Goal: Task Accomplishment & Management: Manage account settings

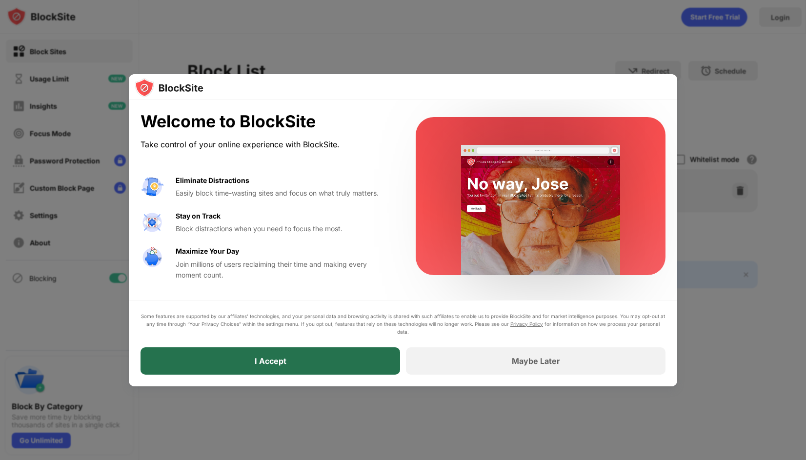
click at [286, 360] on div "I Accept" at bounding box center [269, 360] width 259 height 27
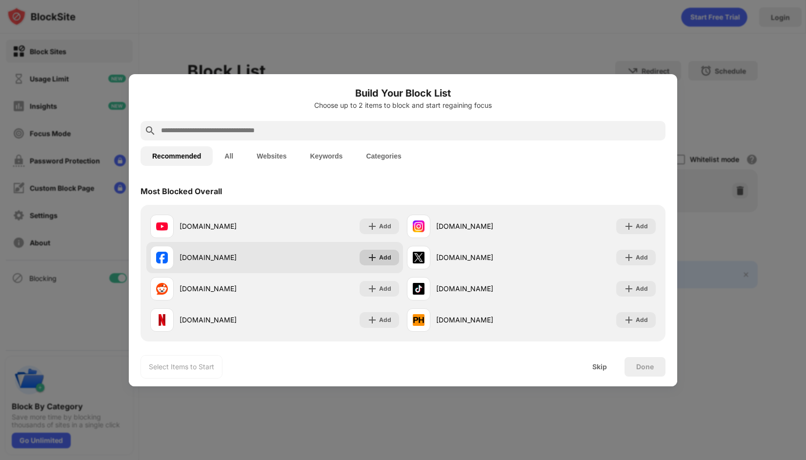
click at [373, 258] on img at bounding box center [372, 258] width 10 height 10
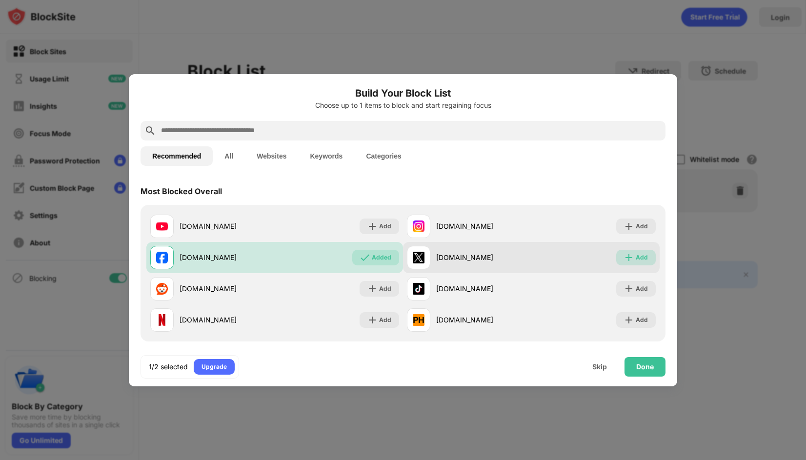
click at [636, 261] on div "Add" at bounding box center [641, 258] width 12 height 10
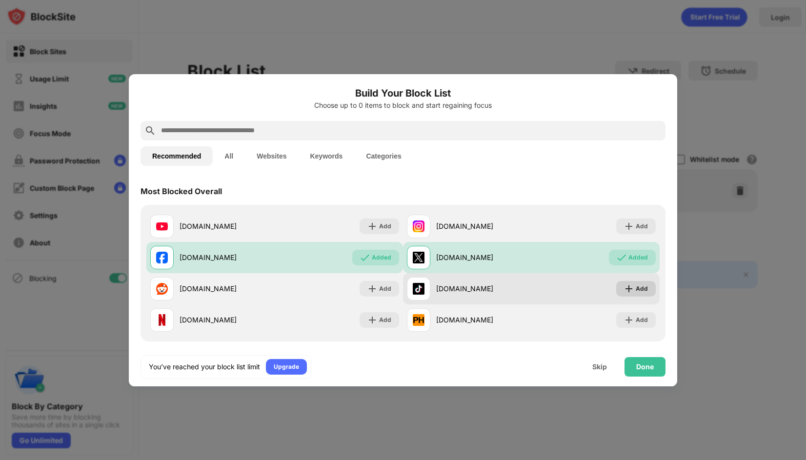
click at [636, 285] on div "Add" at bounding box center [641, 289] width 12 height 10
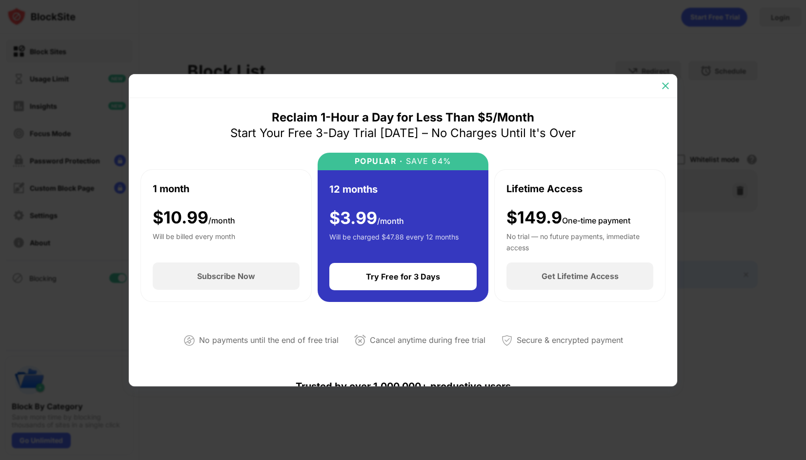
click at [662, 90] on img at bounding box center [665, 86] width 10 height 10
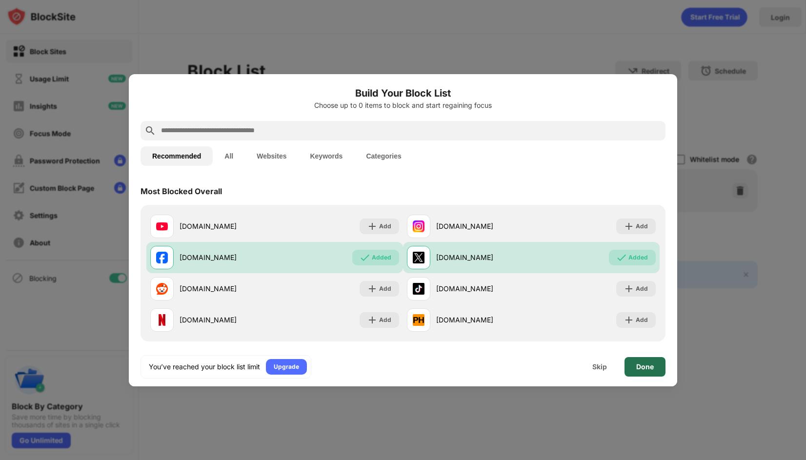
click at [636, 367] on div "Done" at bounding box center [645, 367] width 18 height 8
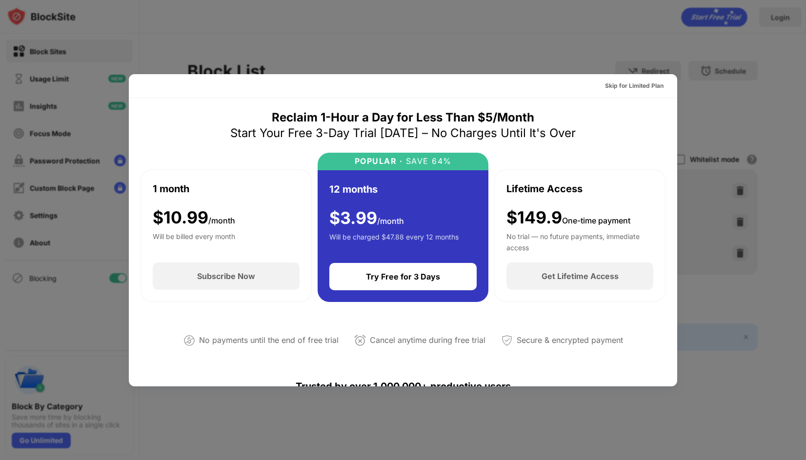
click at [542, 53] on div at bounding box center [403, 230] width 806 height 460
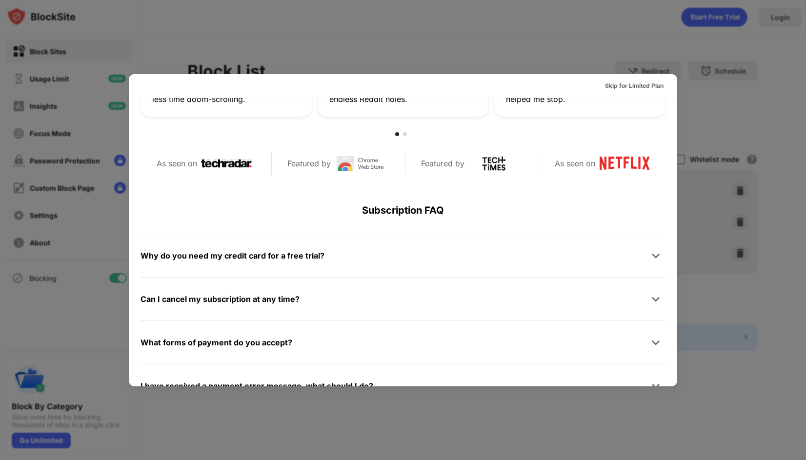
scroll to position [475, 0]
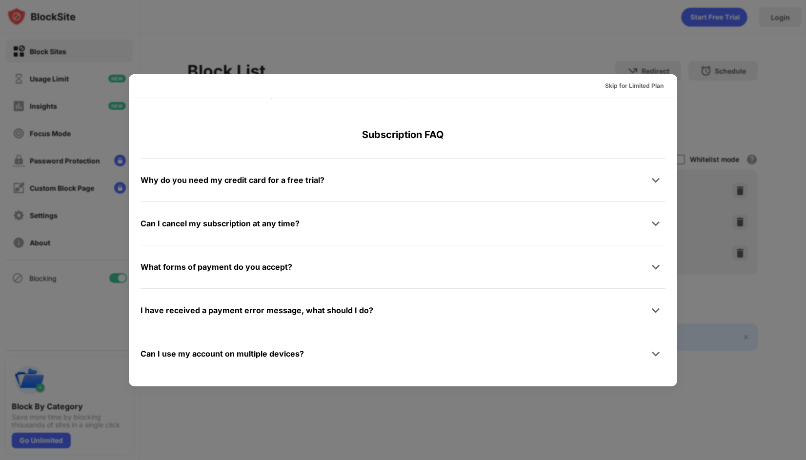
click at [734, 385] on div at bounding box center [403, 230] width 806 height 460
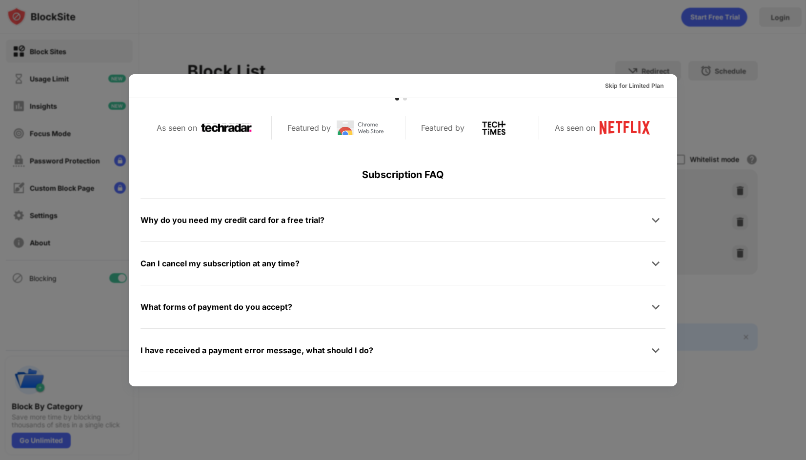
scroll to position [329, 0]
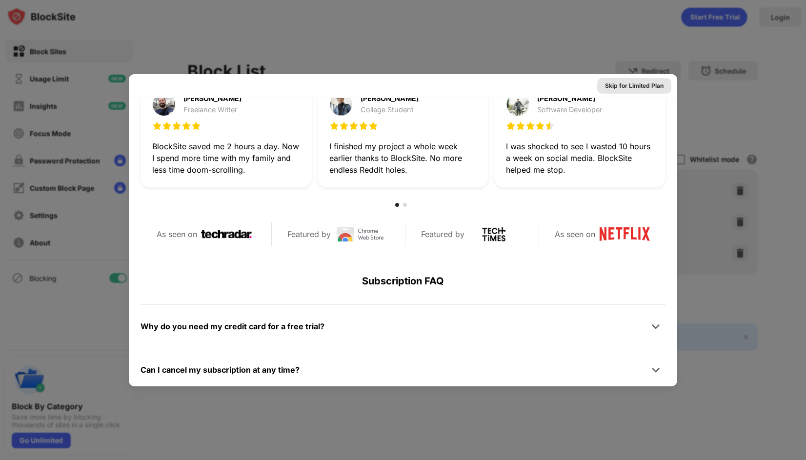
click at [628, 83] on div "Skip for Limited Plan" at bounding box center [634, 86] width 59 height 10
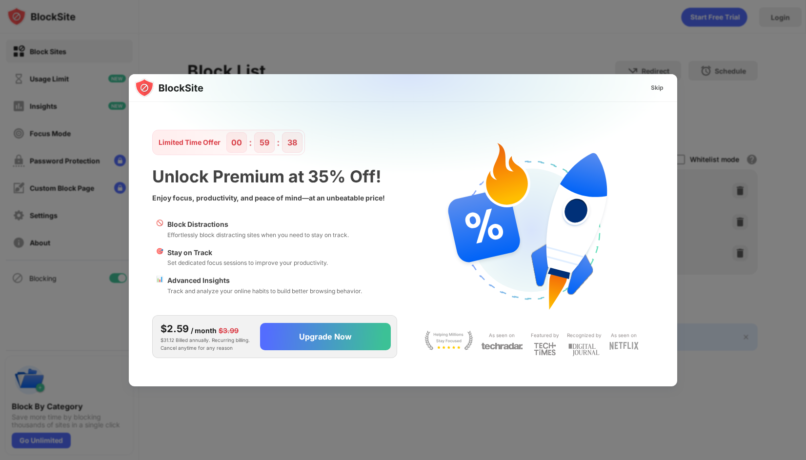
scroll to position [0, 0]
click at [656, 84] on div "Skip" at bounding box center [656, 88] width 13 height 10
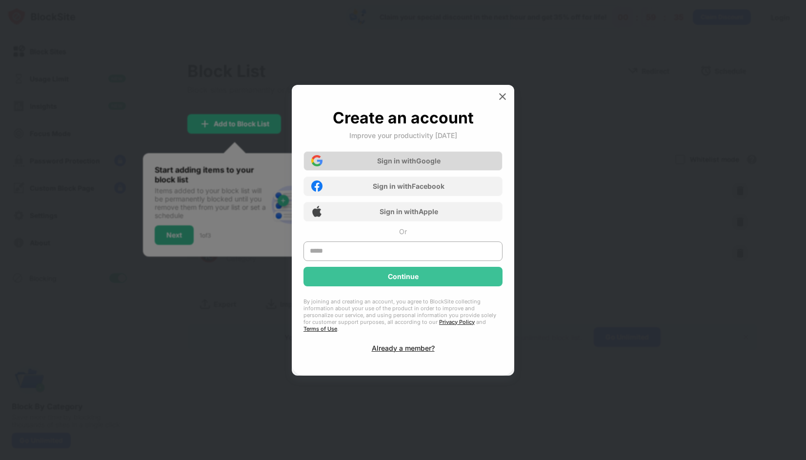
click at [412, 159] on div "Sign in with Google" at bounding box center [402, 161] width 199 height 20
click at [389, 248] on input "text" at bounding box center [402, 251] width 199 height 20
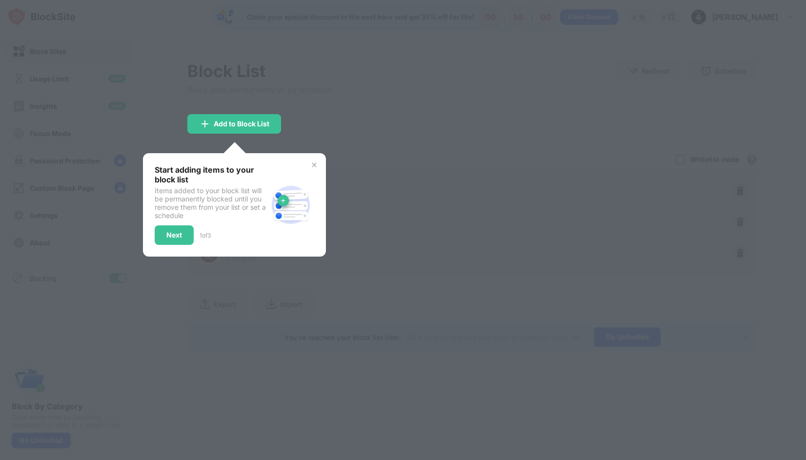
click at [370, 198] on div at bounding box center [403, 230] width 806 height 460
click at [312, 162] on img at bounding box center [314, 165] width 8 height 8
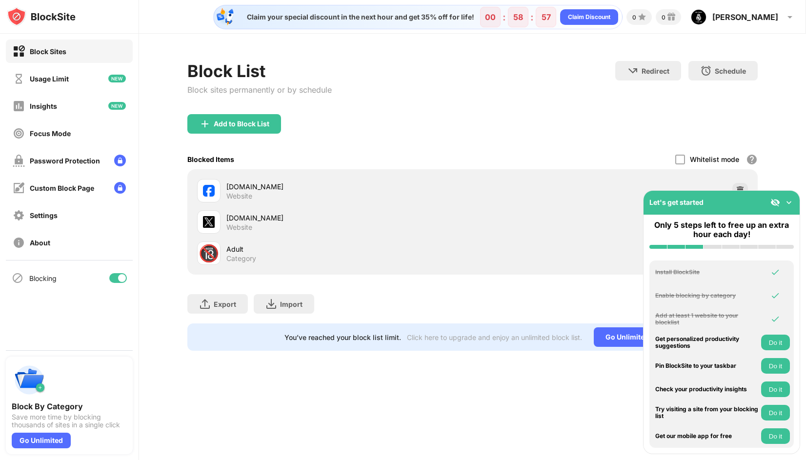
click at [790, 202] on img at bounding box center [789, 202] width 10 height 10
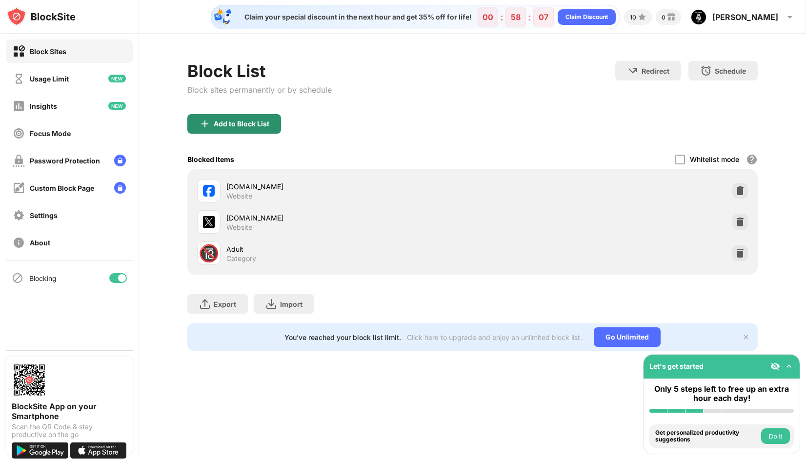
click at [269, 121] on div "Add to Block List" at bounding box center [242, 124] width 56 height 8
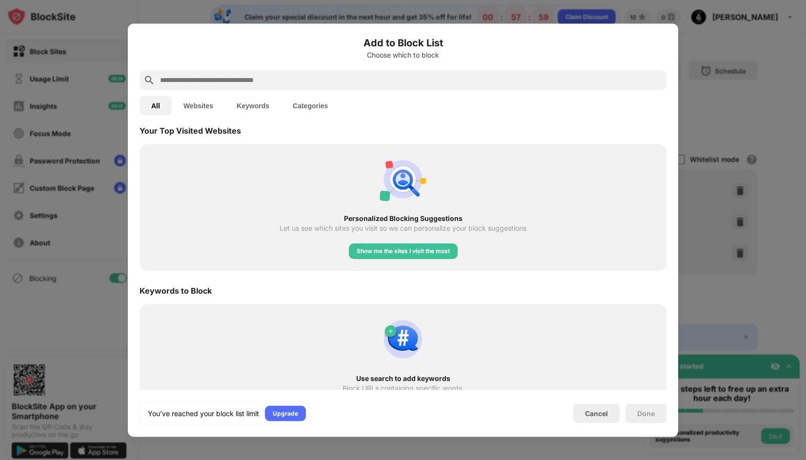
scroll to position [363, 0]
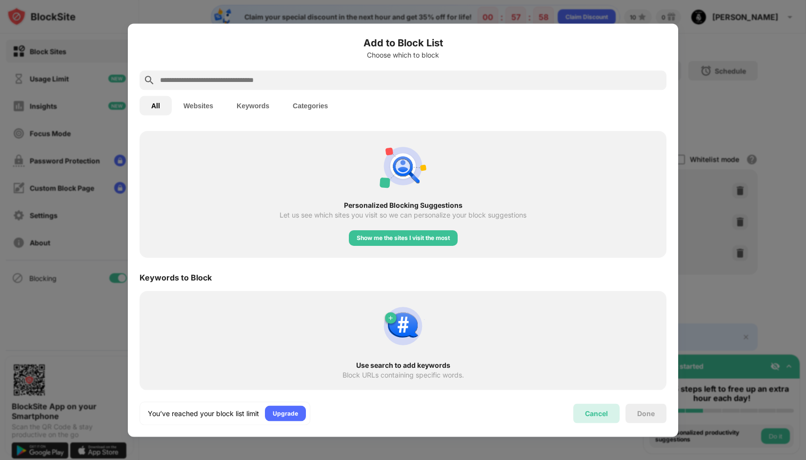
drag, startPoint x: 593, startPoint y: 418, endPoint x: 586, endPoint y: 413, distance: 8.8
click at [593, 418] on div "Cancel" at bounding box center [596, 413] width 46 height 20
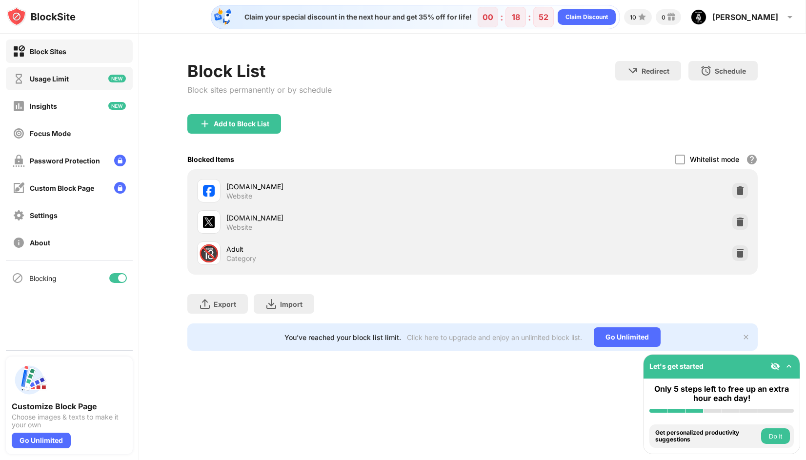
click at [65, 79] on div "Usage Limit" at bounding box center [49, 79] width 39 height 8
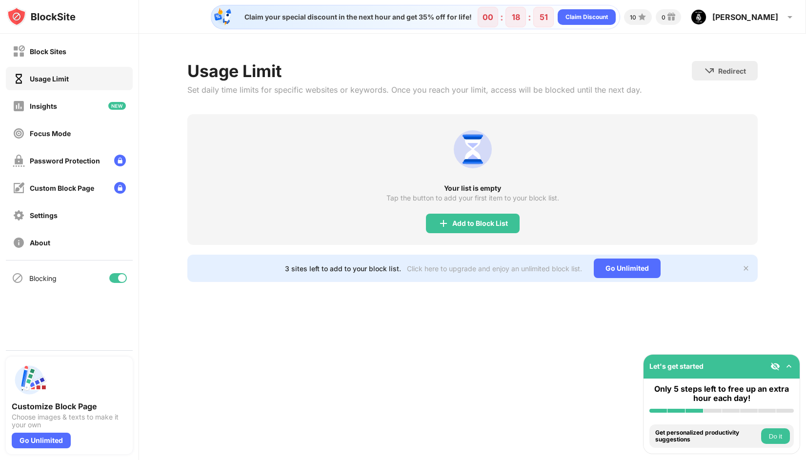
click at [469, 216] on div "Add to Block List" at bounding box center [473, 224] width 94 height 20
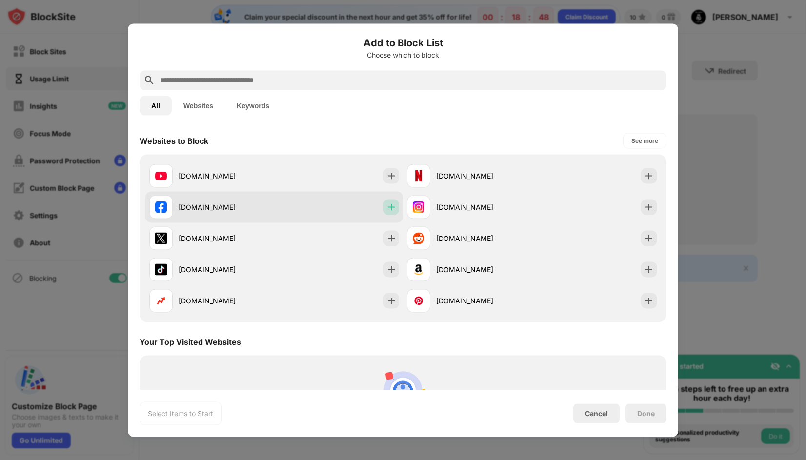
click at [392, 204] on img at bounding box center [391, 207] width 10 height 10
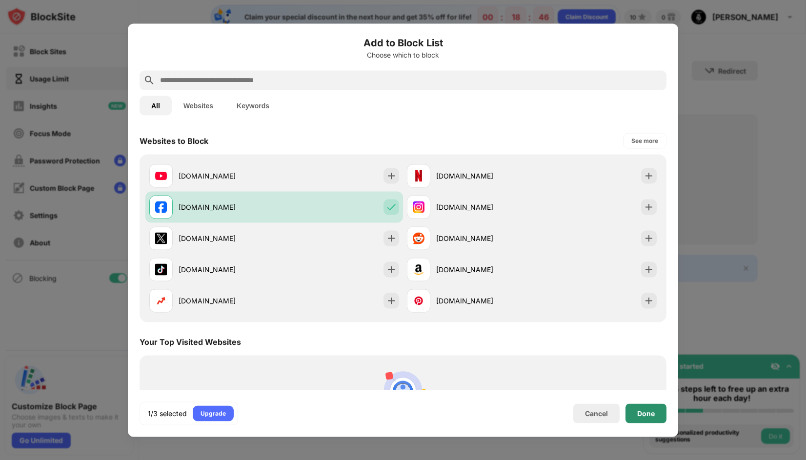
click at [655, 413] on div "Done" at bounding box center [645, 413] width 41 height 20
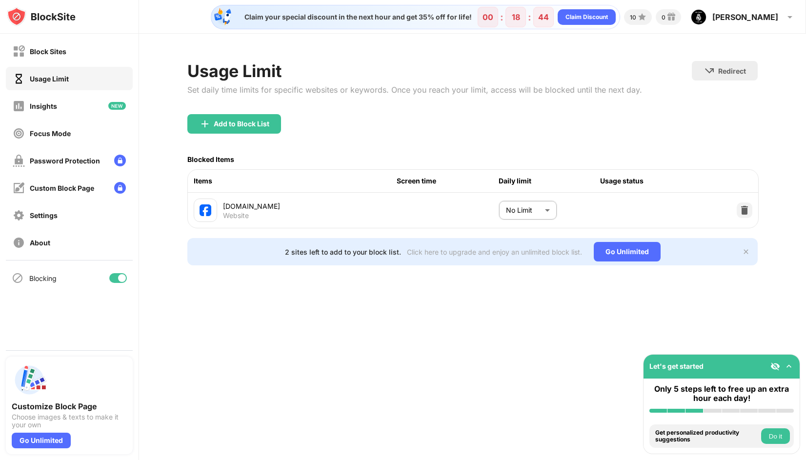
click at [535, 214] on body "Block Sites Usage Limit Insights Focus Mode Password Protection Custom Block Pa…" at bounding box center [403, 230] width 806 height 460
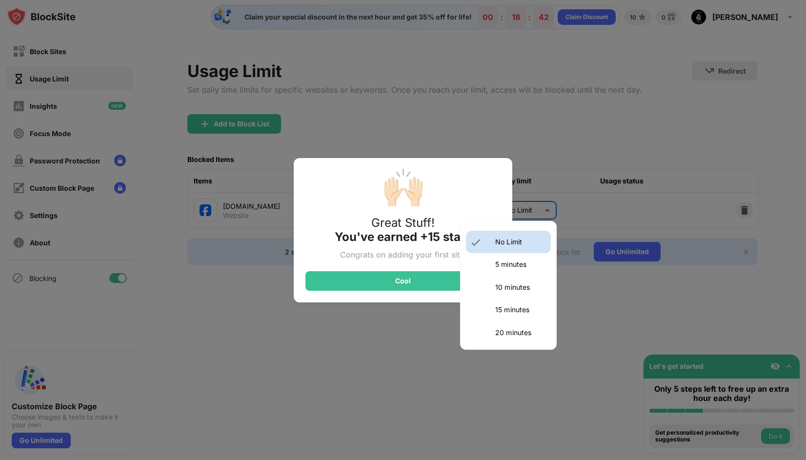
click at [433, 285] on div at bounding box center [403, 230] width 806 height 460
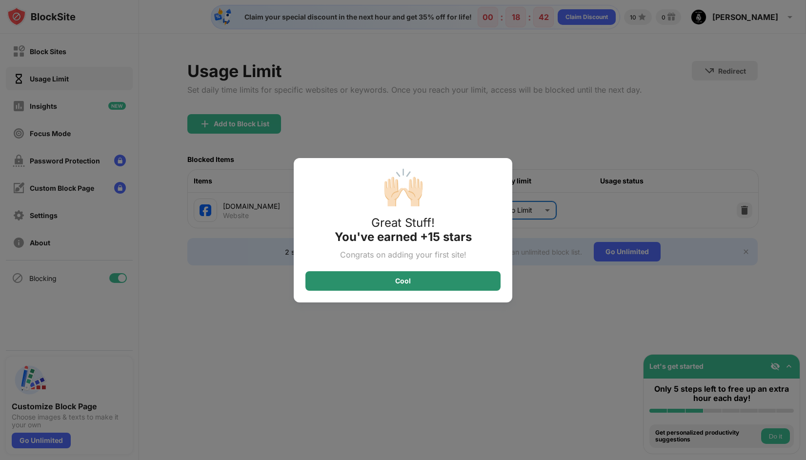
click at [417, 284] on div "Cool" at bounding box center [402, 281] width 195 height 20
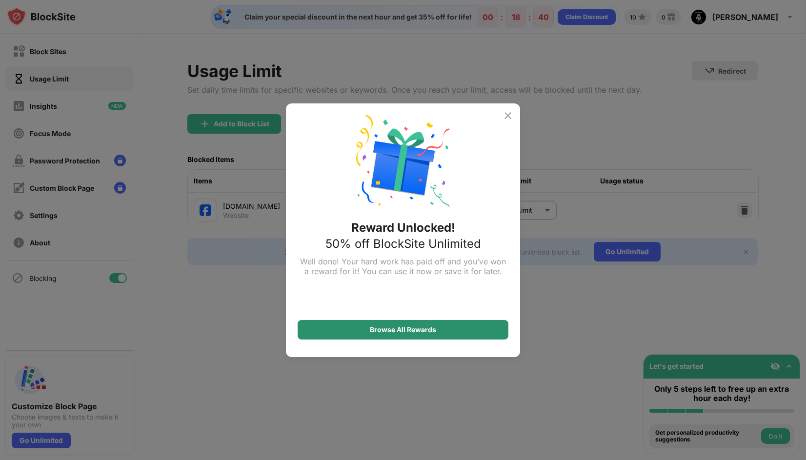
click at [415, 335] on div "Browse All Rewards" at bounding box center [402, 330] width 211 height 20
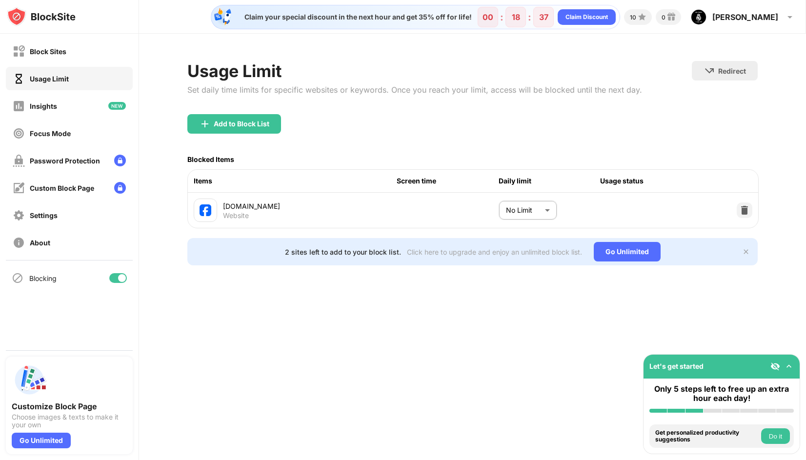
click at [543, 208] on body "Block Sites Usage Limit Insights Focus Mode Password Protection Custom Block Pa…" at bounding box center [403, 230] width 806 height 460
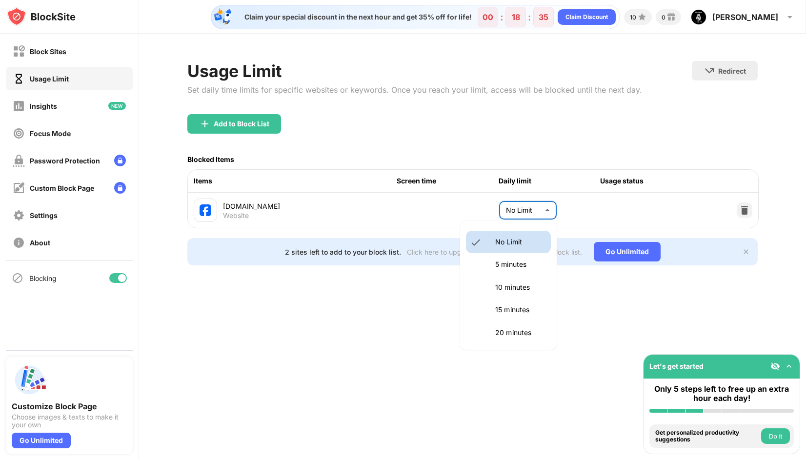
click at [510, 303] on li "15 minutes" at bounding box center [508, 309] width 85 height 22
type input "**"
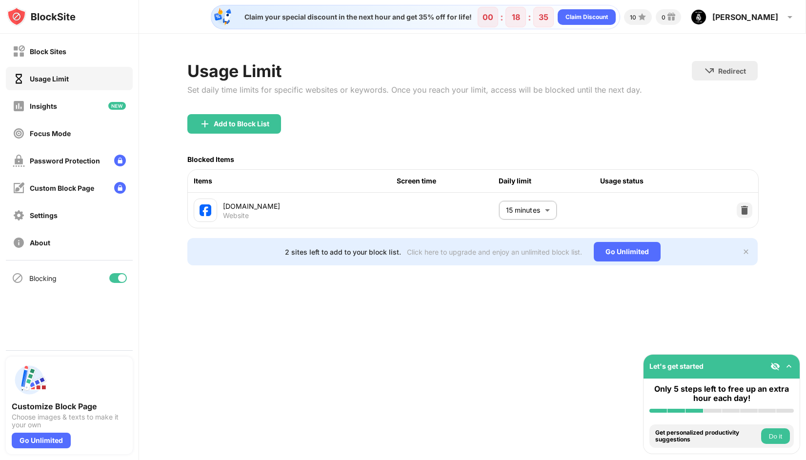
click at [432, 304] on div "Claim your special discount in the next hour and get 35% off for life! 00 : 18 …" at bounding box center [472, 230] width 667 height 460
click at [777, 435] on button "Do it" at bounding box center [775, 436] width 29 height 16
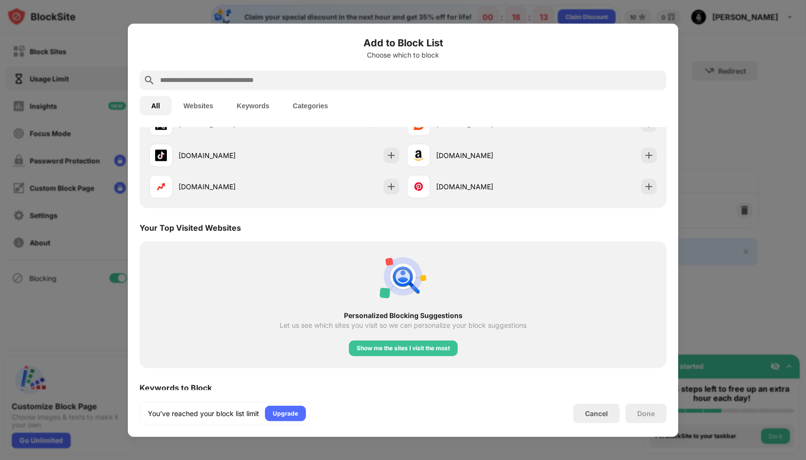
scroll to position [339, 0]
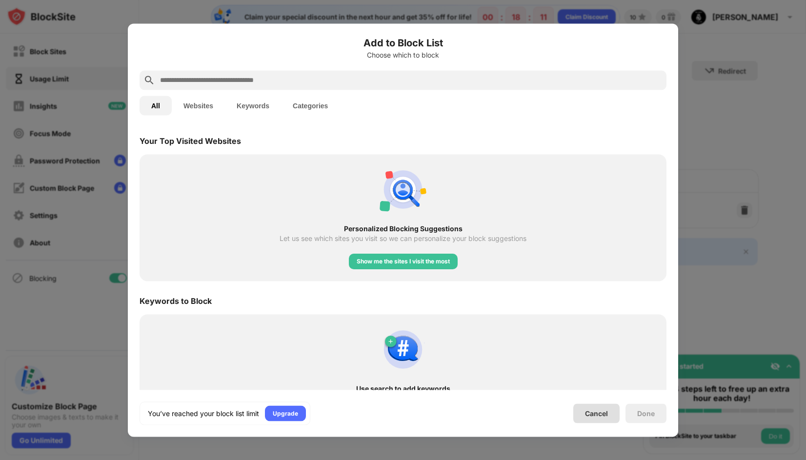
click at [586, 414] on div "Cancel" at bounding box center [596, 413] width 23 height 8
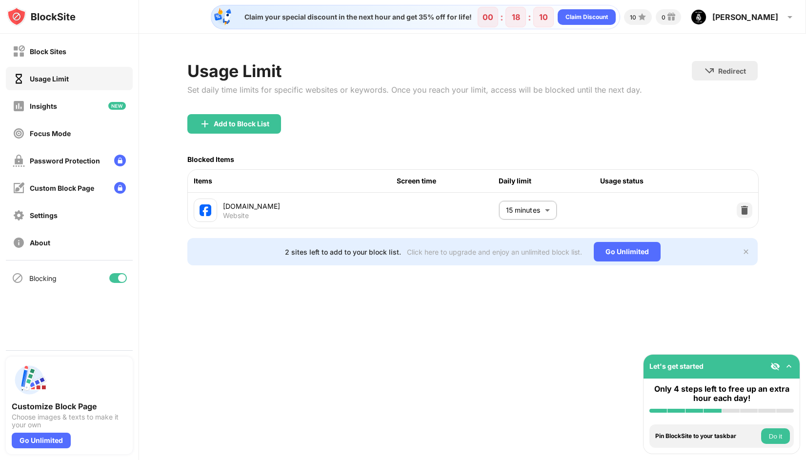
click at [774, 430] on button "Do it" at bounding box center [775, 436] width 29 height 16
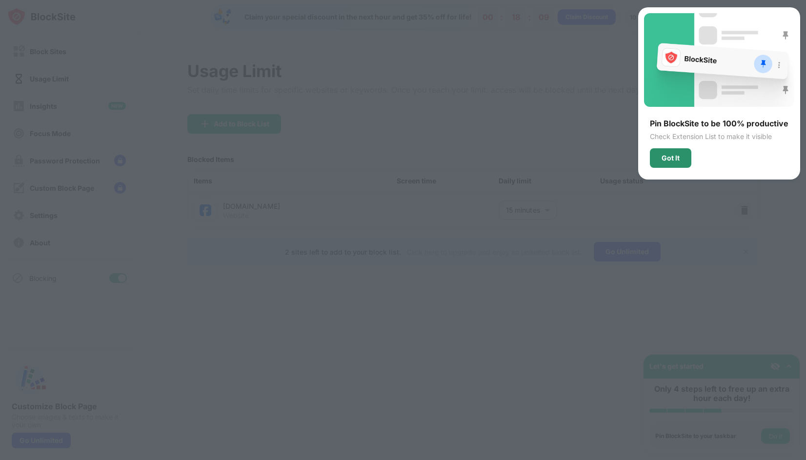
click at [679, 159] on div "Got It" at bounding box center [670, 158] width 18 height 8
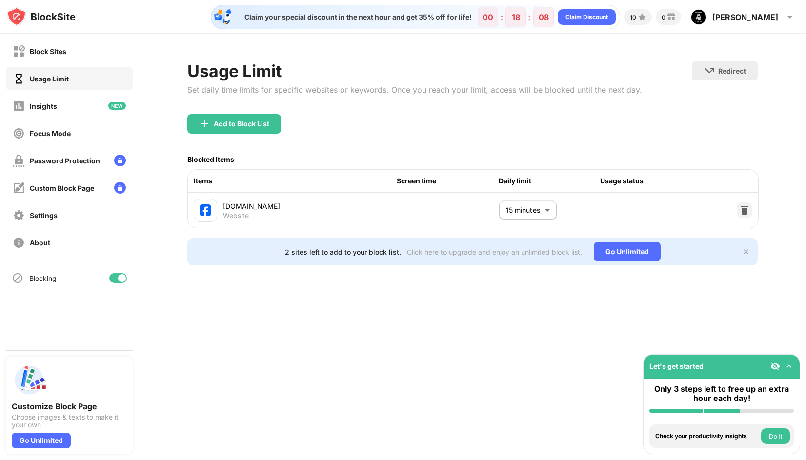
click at [769, 430] on button "Do it" at bounding box center [775, 436] width 29 height 16
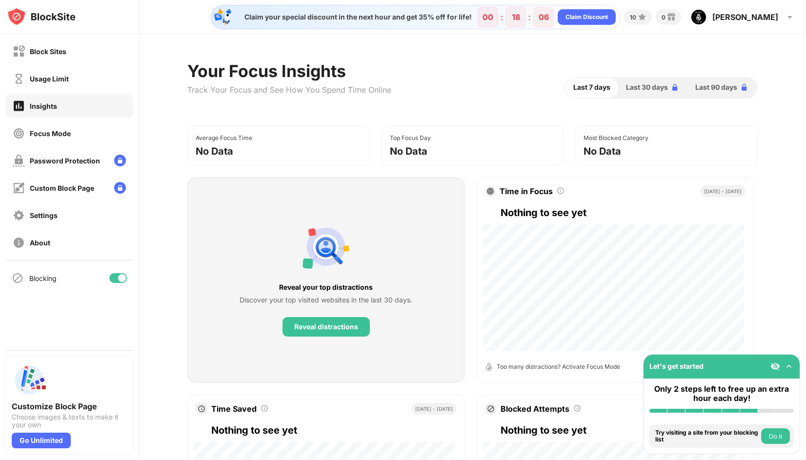
click at [768, 434] on button "Do it" at bounding box center [775, 436] width 29 height 16
click at [781, 430] on button "Do it" at bounding box center [775, 436] width 29 height 16
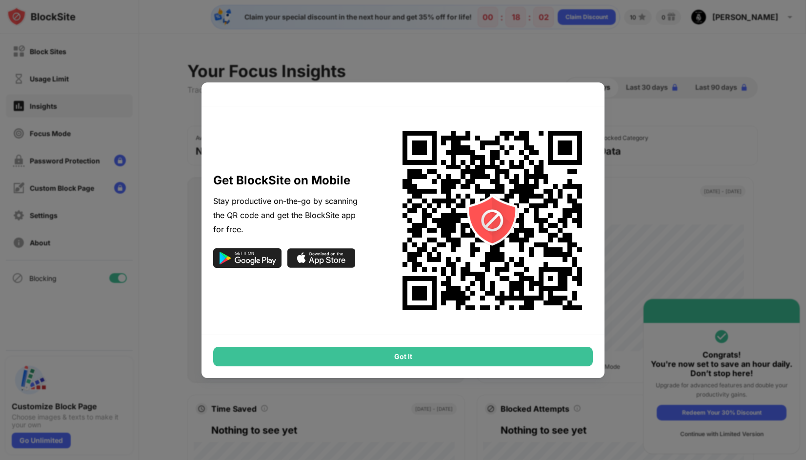
drag, startPoint x: 365, startPoint y: 361, endPoint x: 162, endPoint y: 346, distance: 203.4
click at [362, 361] on div "Got It" at bounding box center [402, 357] width 379 height 20
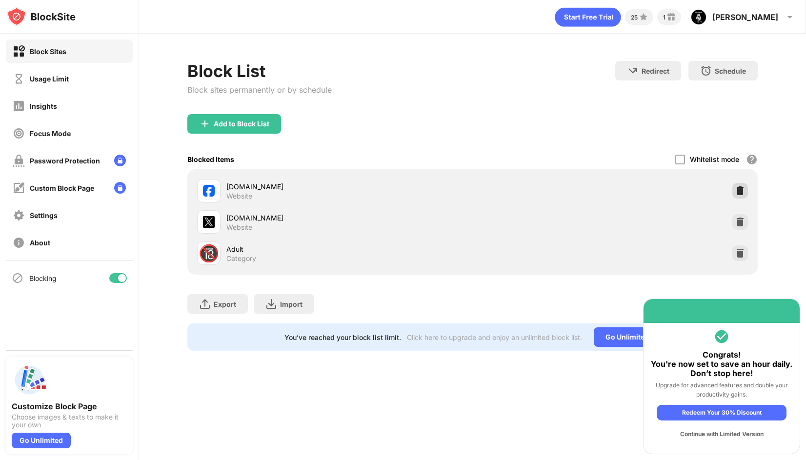
click at [738, 187] on img at bounding box center [740, 191] width 10 height 10
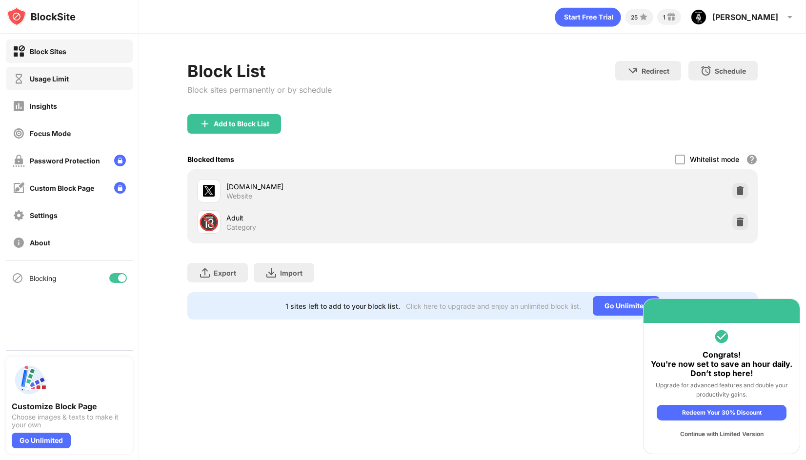
click at [47, 78] on div "Usage Limit" at bounding box center [49, 79] width 39 height 8
click at [390, 139] on div "Add to Block List" at bounding box center [472, 131] width 570 height 35
click at [68, 85] on div "Usage Limit" at bounding box center [69, 78] width 127 height 23
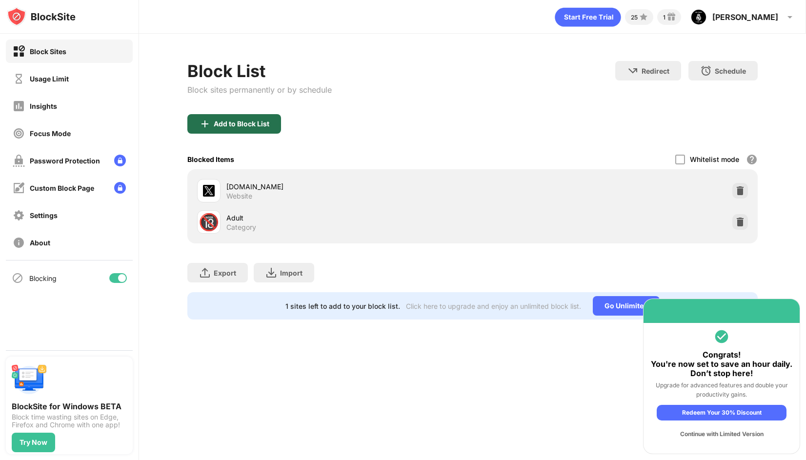
click at [237, 126] on div "Add to Block List" at bounding box center [242, 124] width 56 height 8
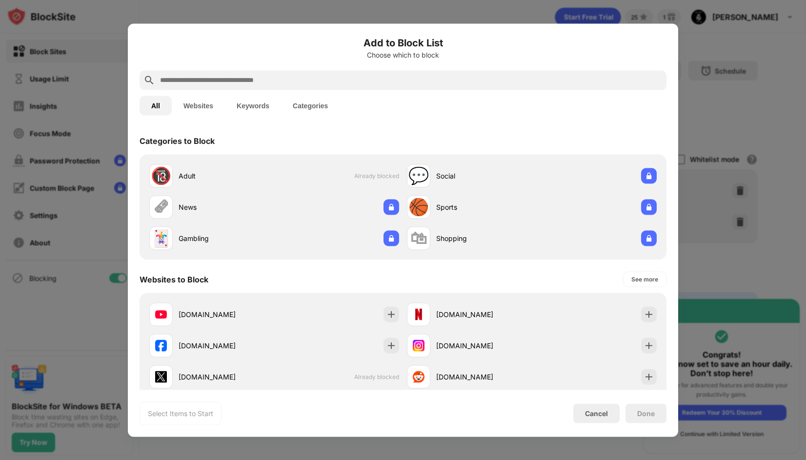
click at [256, 83] on input "text" at bounding box center [410, 80] width 503 height 12
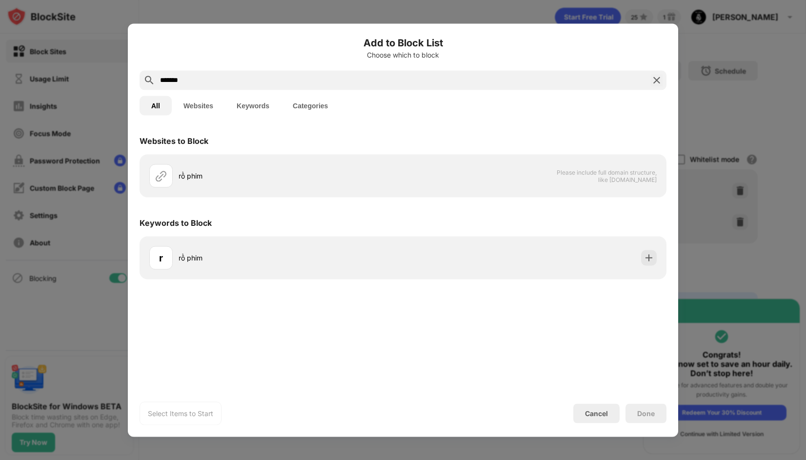
click at [282, 82] on input "*******" at bounding box center [403, 80] width 488 height 12
paste input "**********"
type input "**********"
click at [649, 81] on div "**********" at bounding box center [402, 80] width 527 height 20
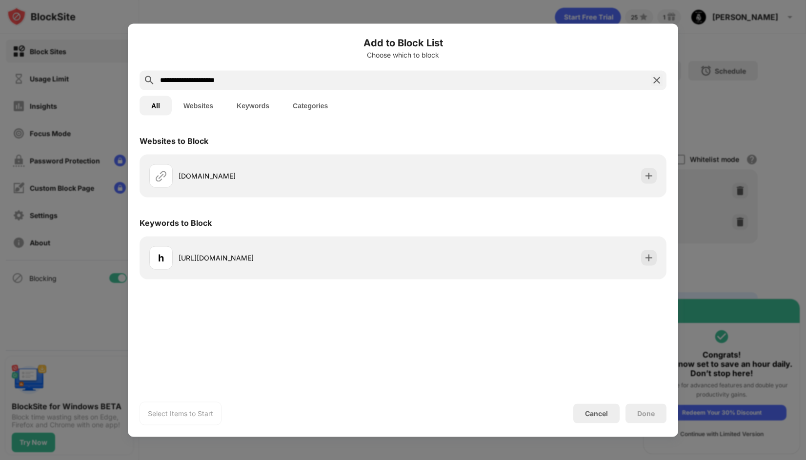
click at [655, 79] on img at bounding box center [656, 80] width 12 height 12
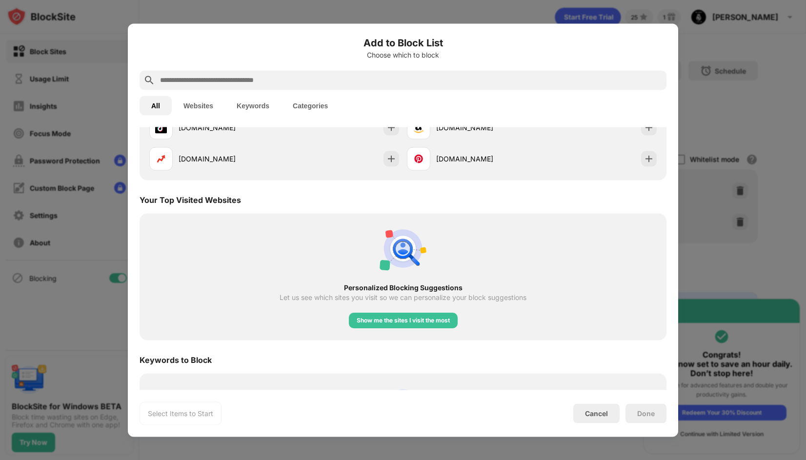
scroll to position [119, 0]
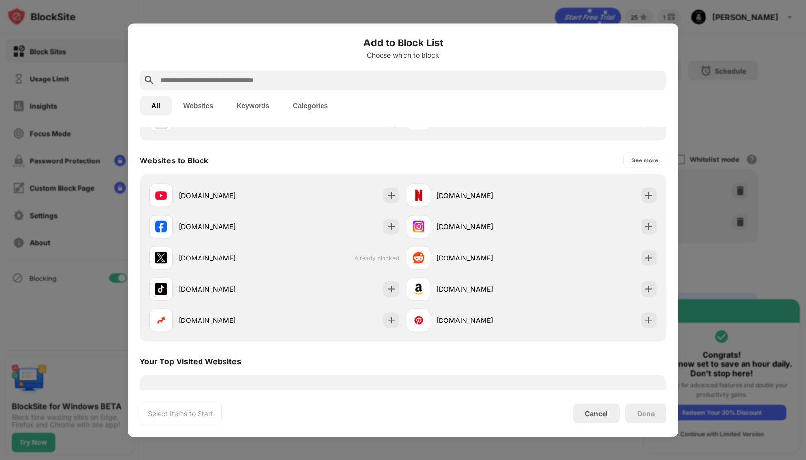
click at [256, 83] on input "text" at bounding box center [410, 80] width 503 height 12
paste input "**********"
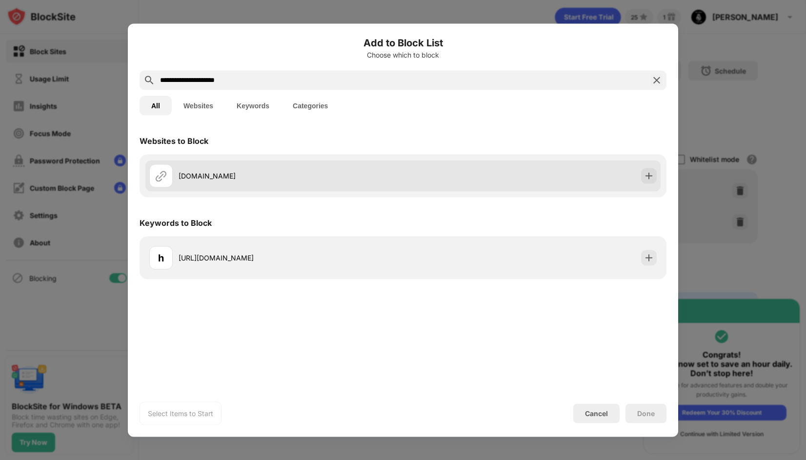
type input "**********"
click at [527, 177] on div "rophim.me" at bounding box center [402, 175] width 515 height 31
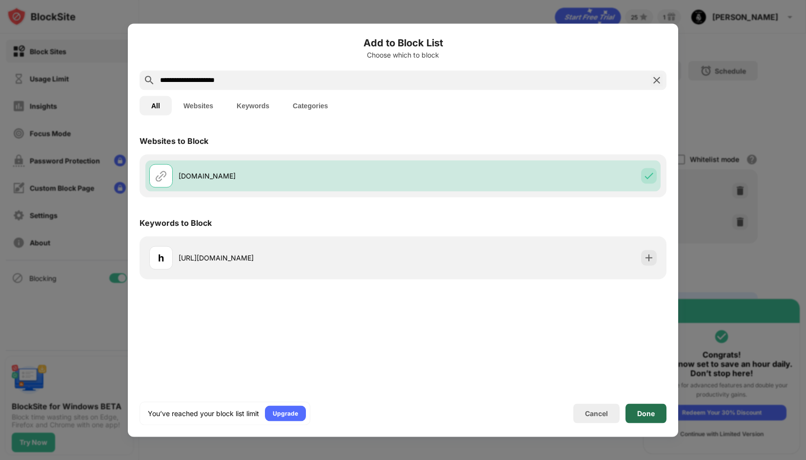
click at [639, 412] on div "Done" at bounding box center [646, 413] width 18 height 8
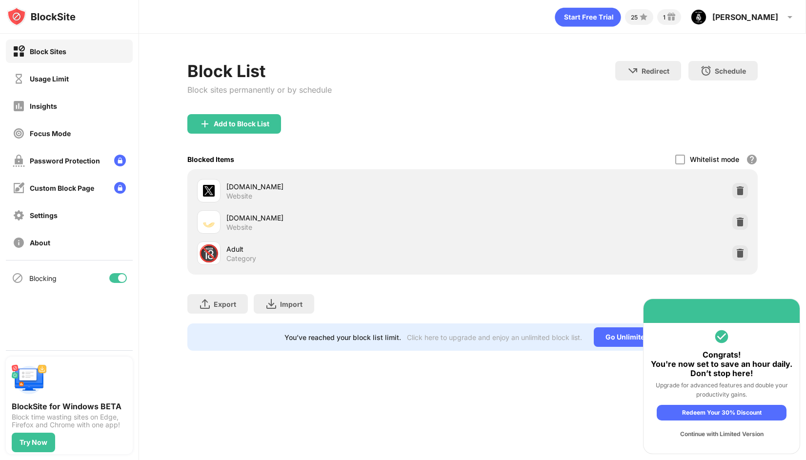
click at [349, 125] on div "Add to Block List" at bounding box center [472, 131] width 570 height 35
click at [250, 120] on div "Add to Block List" at bounding box center [242, 124] width 56 height 8
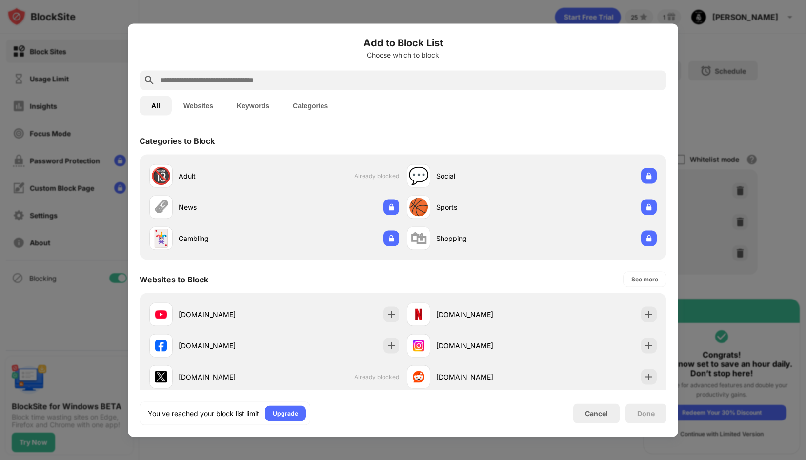
click at [315, 82] on input "text" at bounding box center [410, 80] width 503 height 12
paste input "**********"
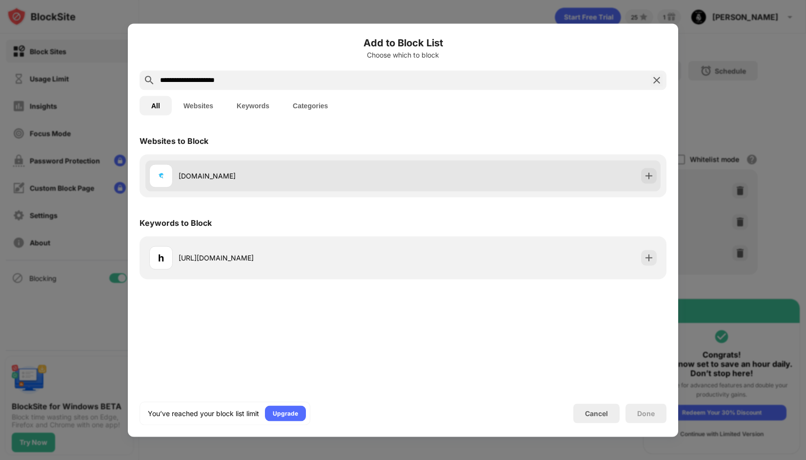
type input "**********"
click at [360, 169] on div "cuutruyen.net" at bounding box center [276, 175] width 254 height 23
click at [647, 178] on img at bounding box center [649, 176] width 10 height 10
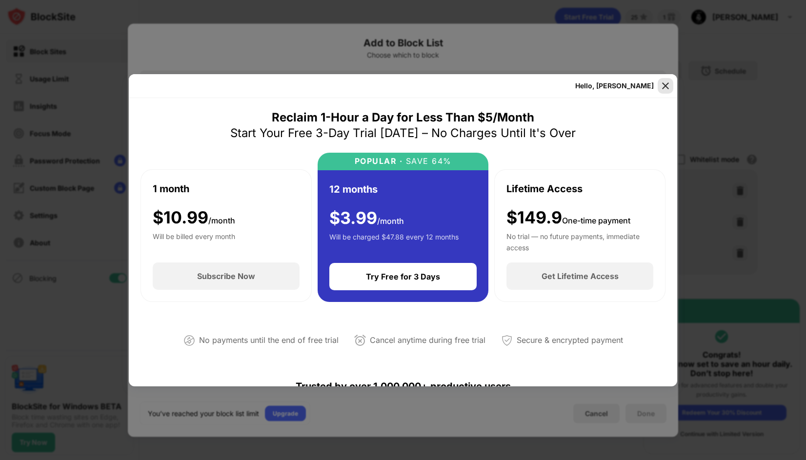
click at [664, 83] on img at bounding box center [665, 86] width 10 height 10
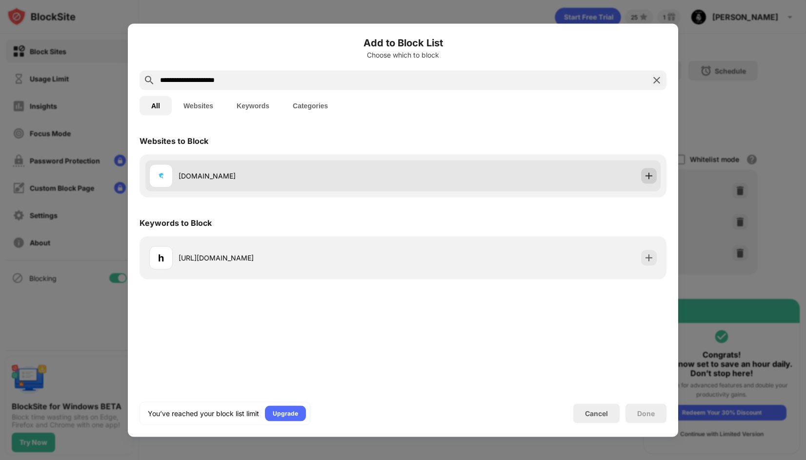
click at [651, 177] on img at bounding box center [649, 176] width 10 height 10
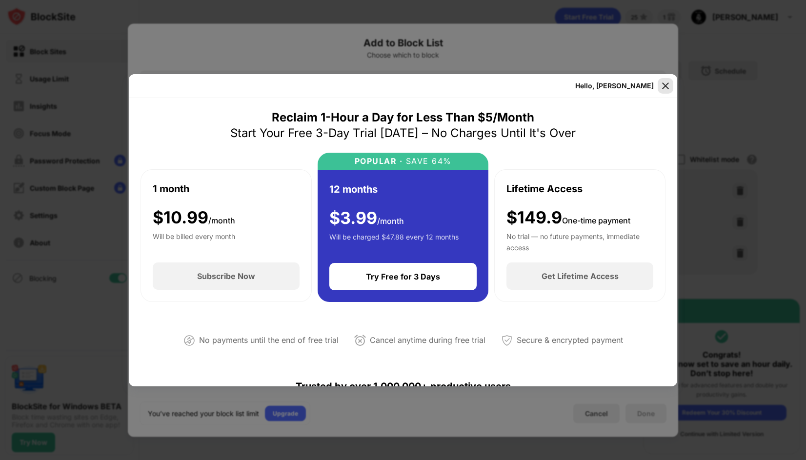
click at [664, 84] on img at bounding box center [665, 86] width 10 height 10
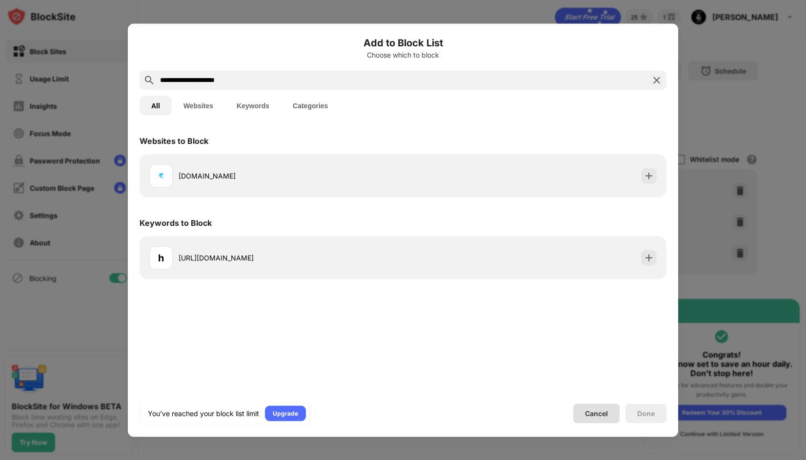
click at [597, 413] on div "Cancel" at bounding box center [596, 413] width 23 height 8
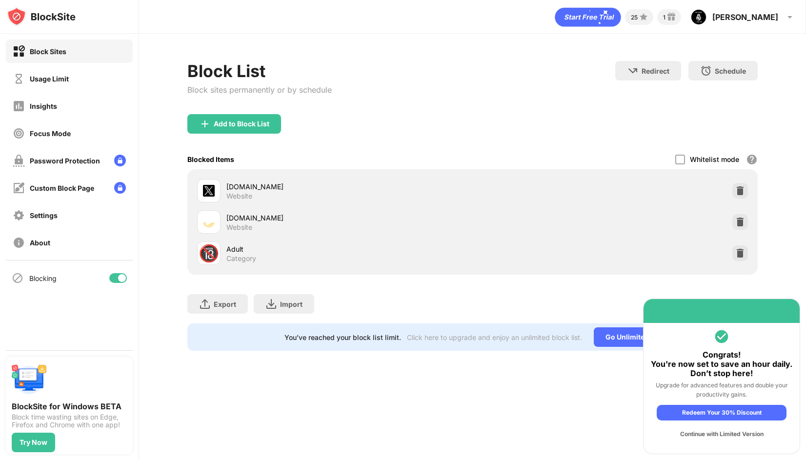
click at [597, 423] on div "25 1 Đặng Đặng Sỹ Tiến View Account Insights Premium Rewards Settings Support L…" at bounding box center [472, 230] width 667 height 460
click at [402, 334] on div "You’ve reached your block list limit. Click here to upgrade and enjoy an unlimi…" at bounding box center [472, 336] width 570 height 27
click at [740, 252] on img at bounding box center [740, 253] width 10 height 10
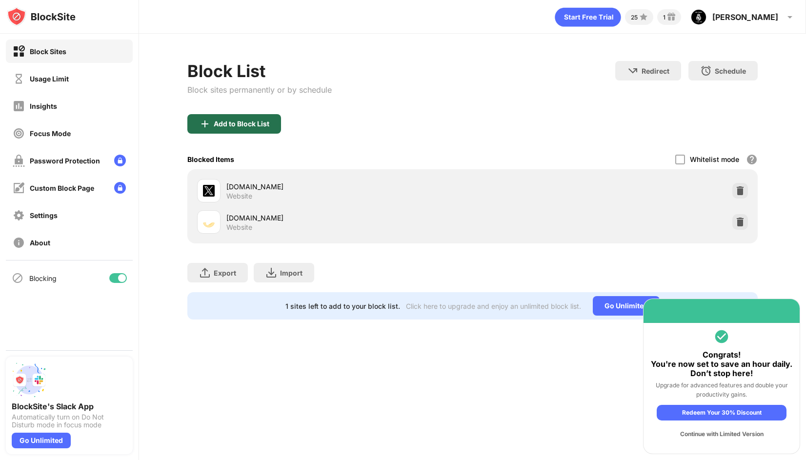
click at [252, 127] on div "Add to Block List" at bounding box center [242, 124] width 56 height 8
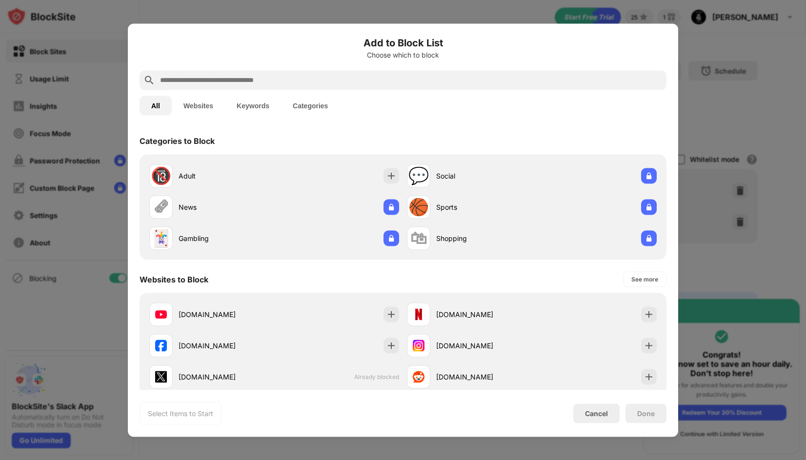
click at [268, 83] on input "text" at bounding box center [410, 80] width 503 height 12
paste input "**********"
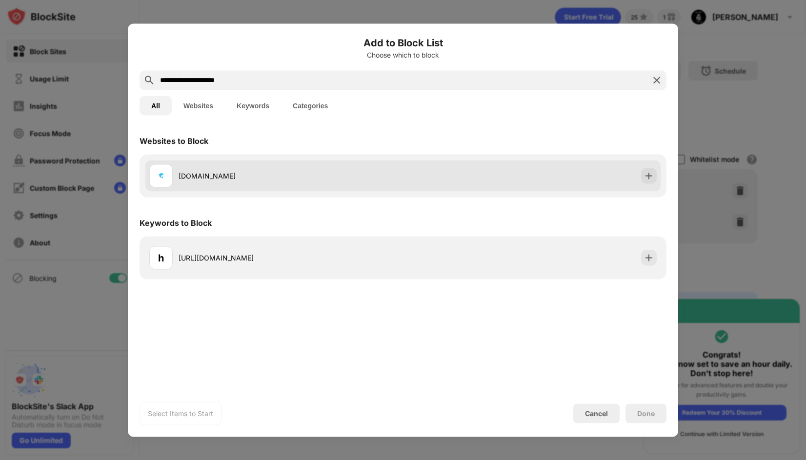
type input "**********"
click at [649, 173] on img at bounding box center [649, 176] width 10 height 10
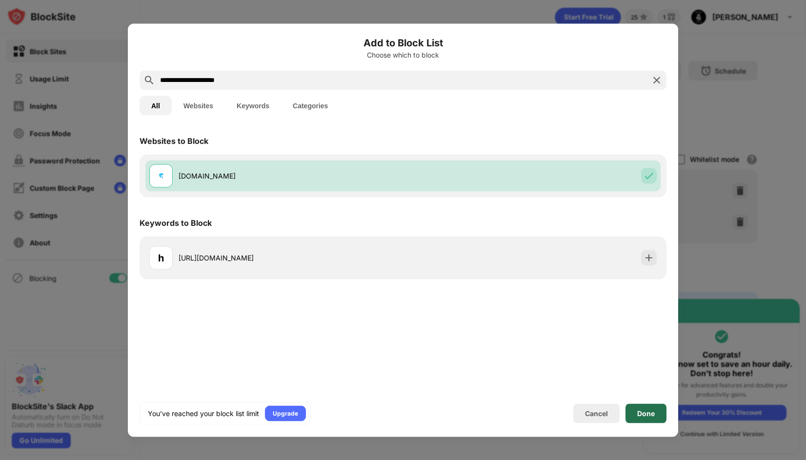
click at [641, 411] on div "Done" at bounding box center [646, 413] width 18 height 8
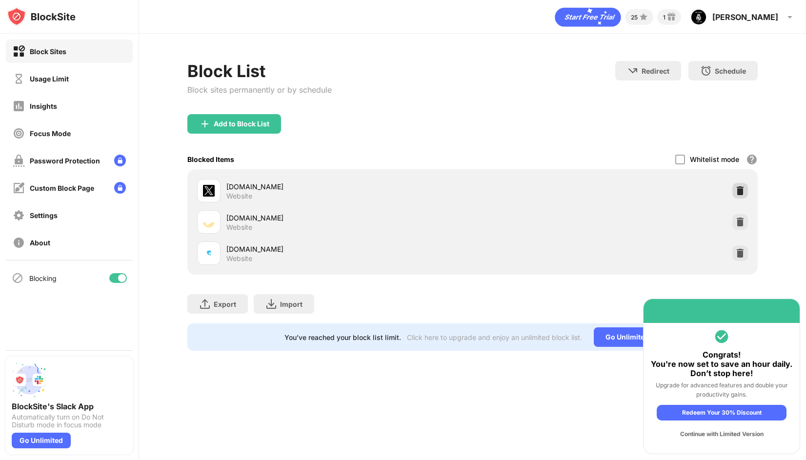
click at [738, 191] on img at bounding box center [740, 191] width 10 height 10
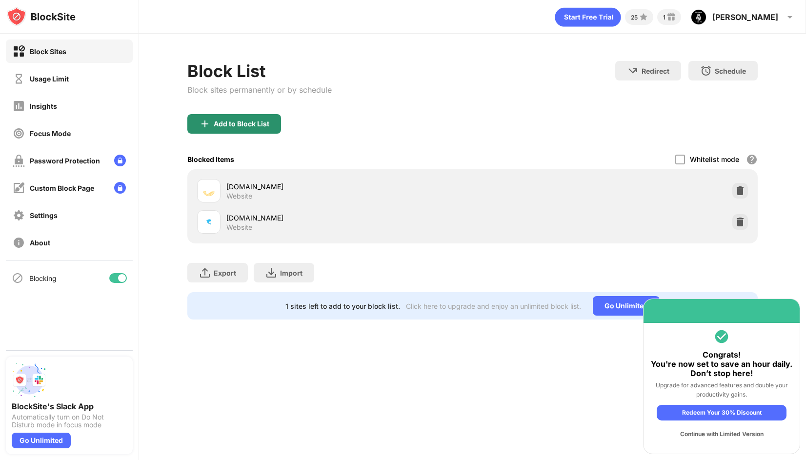
click at [237, 117] on div "Add to Block List" at bounding box center [234, 124] width 94 height 20
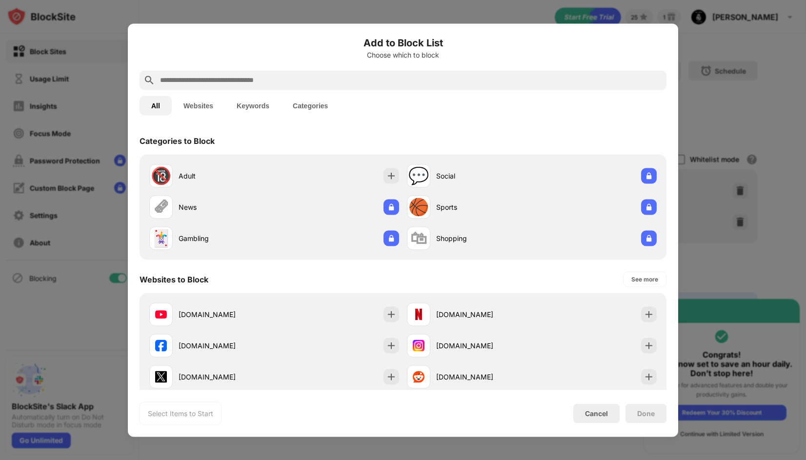
click at [316, 88] on div at bounding box center [402, 80] width 527 height 20
click at [315, 86] on div at bounding box center [402, 80] width 527 height 20
click at [306, 81] on input "text" at bounding box center [410, 80] width 503 height 12
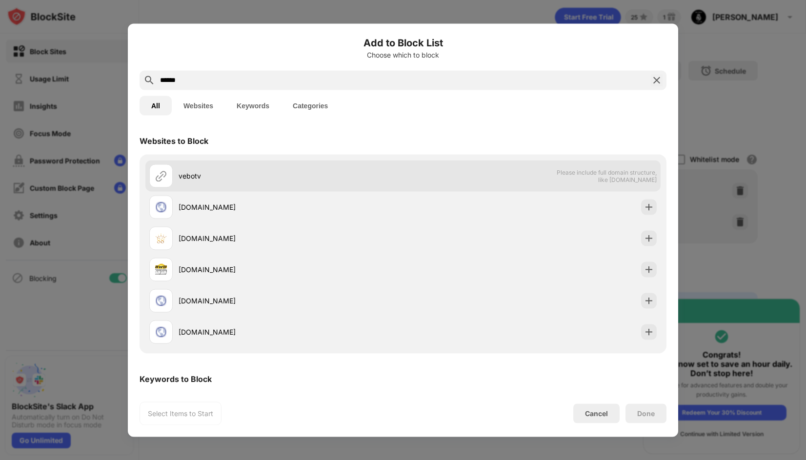
click at [372, 175] on div "vebotv" at bounding box center [290, 176] width 224 height 10
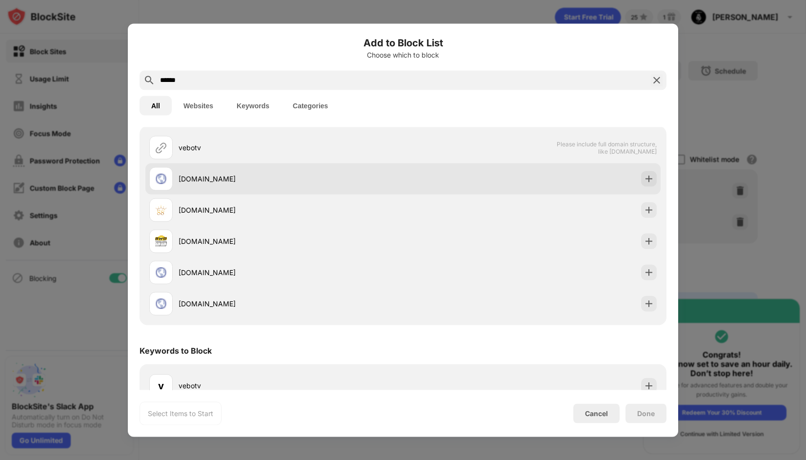
scroll to position [45, 0]
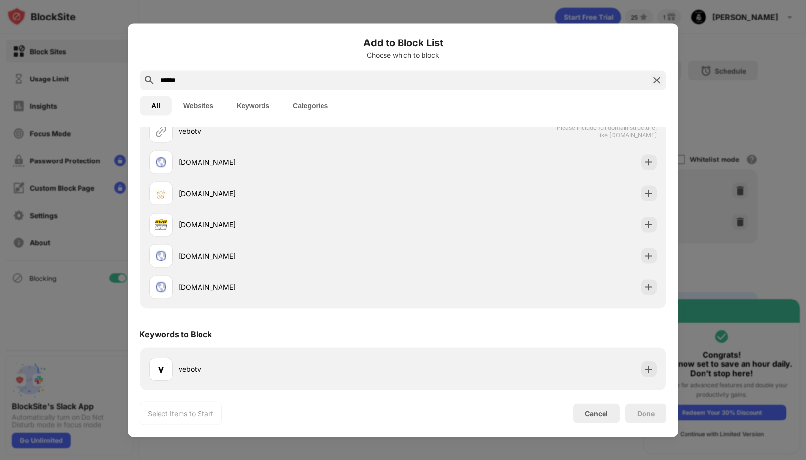
click at [219, 79] on input "******" at bounding box center [403, 80] width 488 height 12
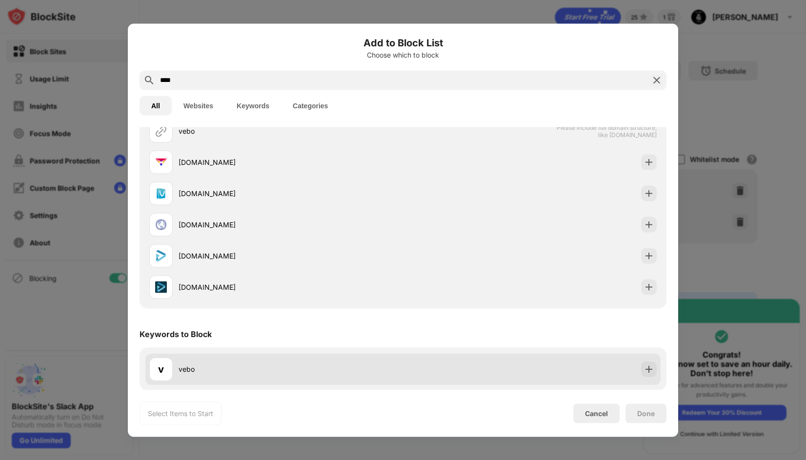
type input "****"
click at [421, 369] on div "v vebo" at bounding box center [402, 368] width 515 height 31
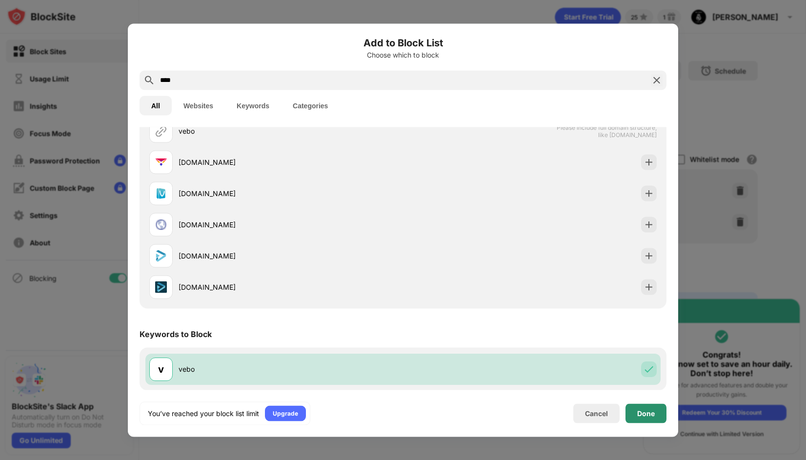
click at [653, 405] on div "Done" at bounding box center [645, 413] width 41 height 20
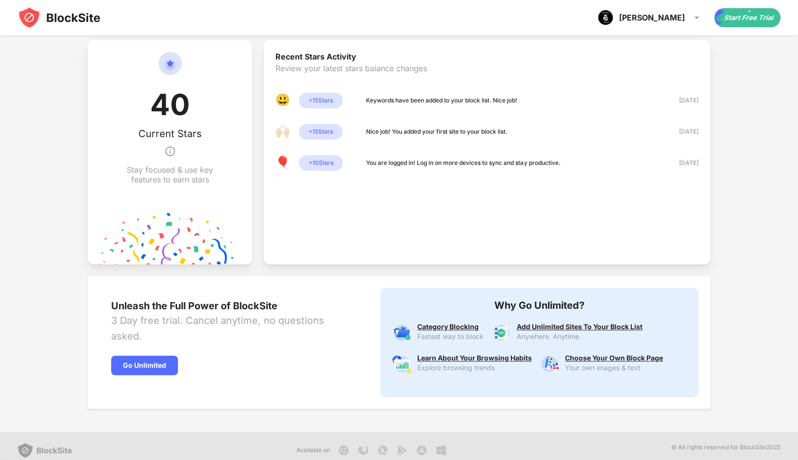
scroll to position [271, 0]
